Goal: Find specific page/section: Find specific page/section

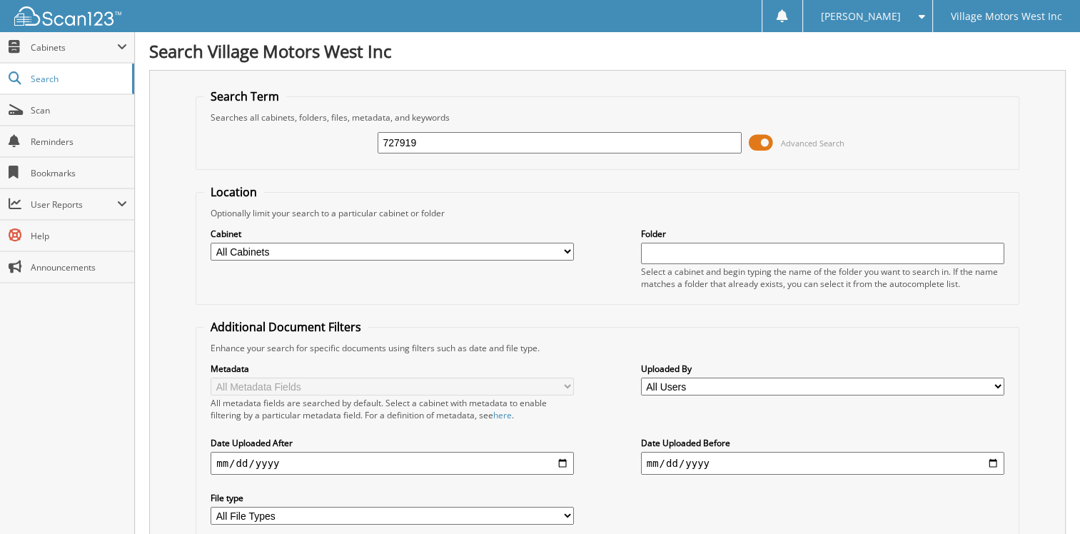
type input "727919"
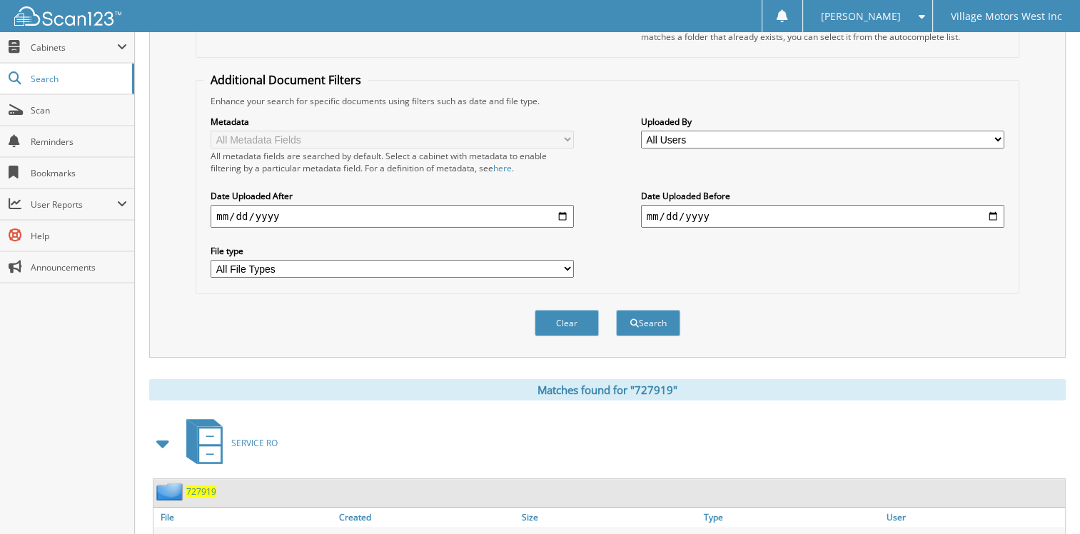
scroll to position [336, 0]
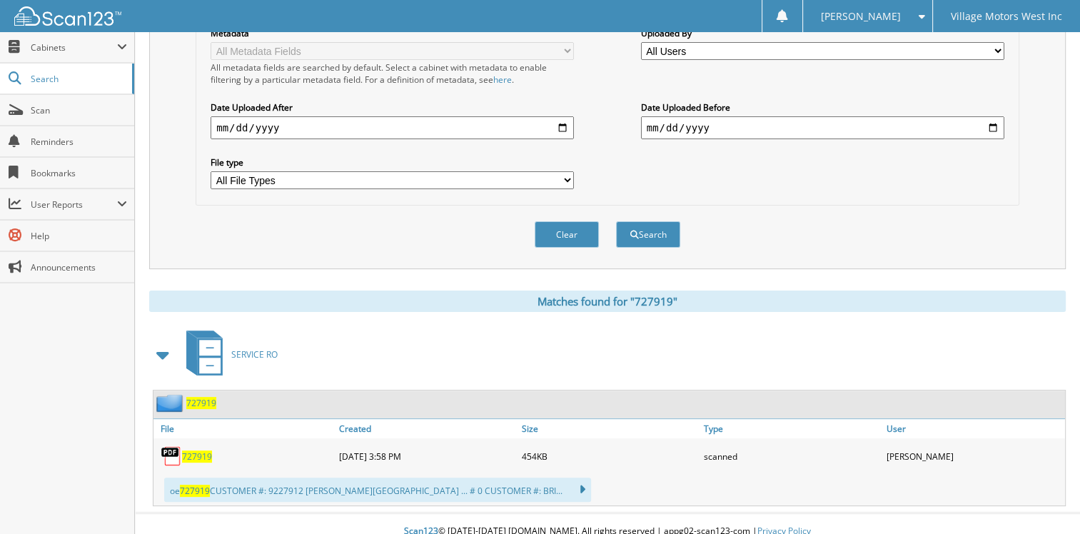
click at [197, 451] on span "727919" at bounding box center [197, 457] width 30 height 12
